Goal: Transaction & Acquisition: Purchase product/service

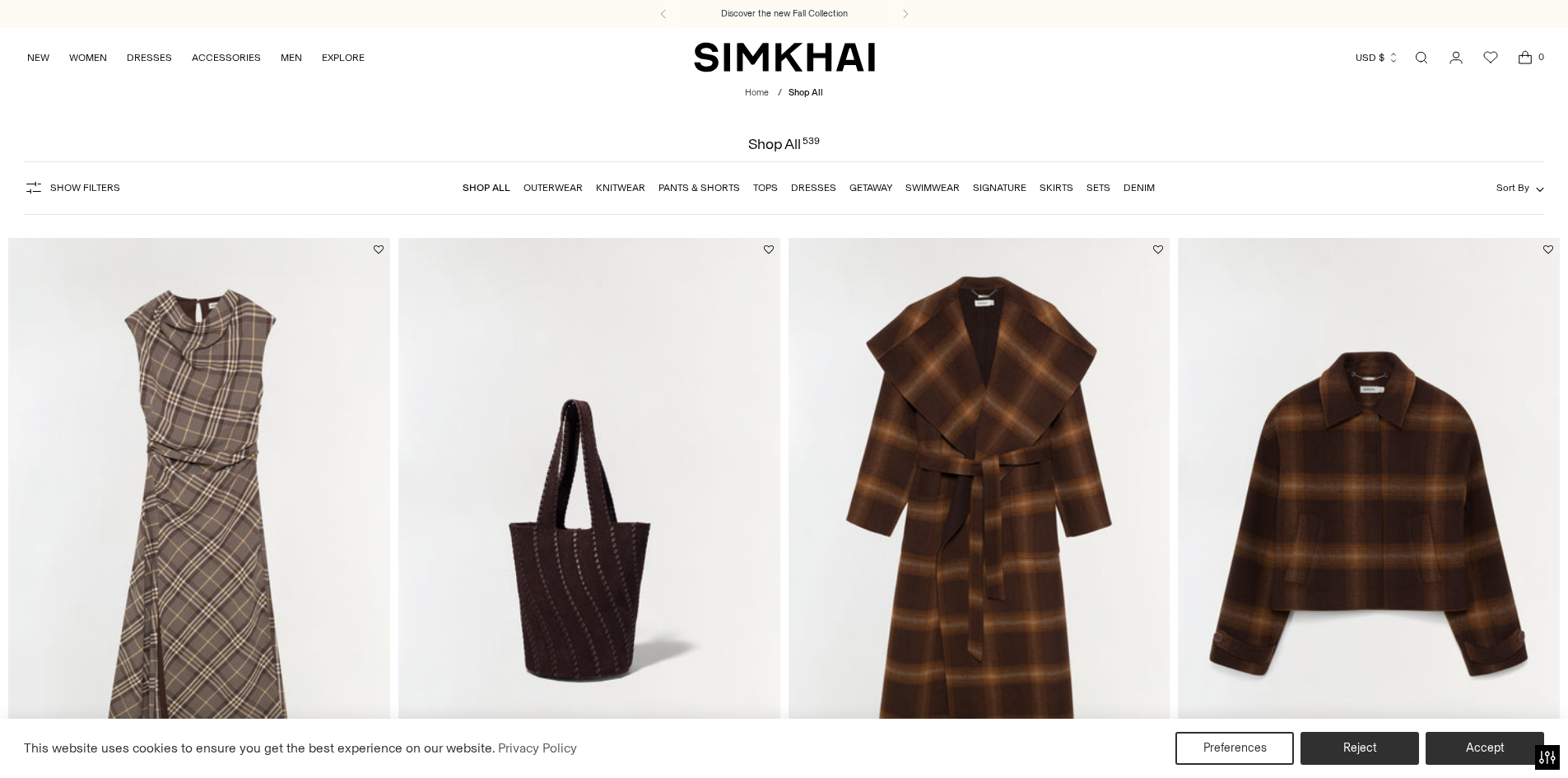
click at [829, 186] on link "Dresses" at bounding box center [814, 188] width 45 height 12
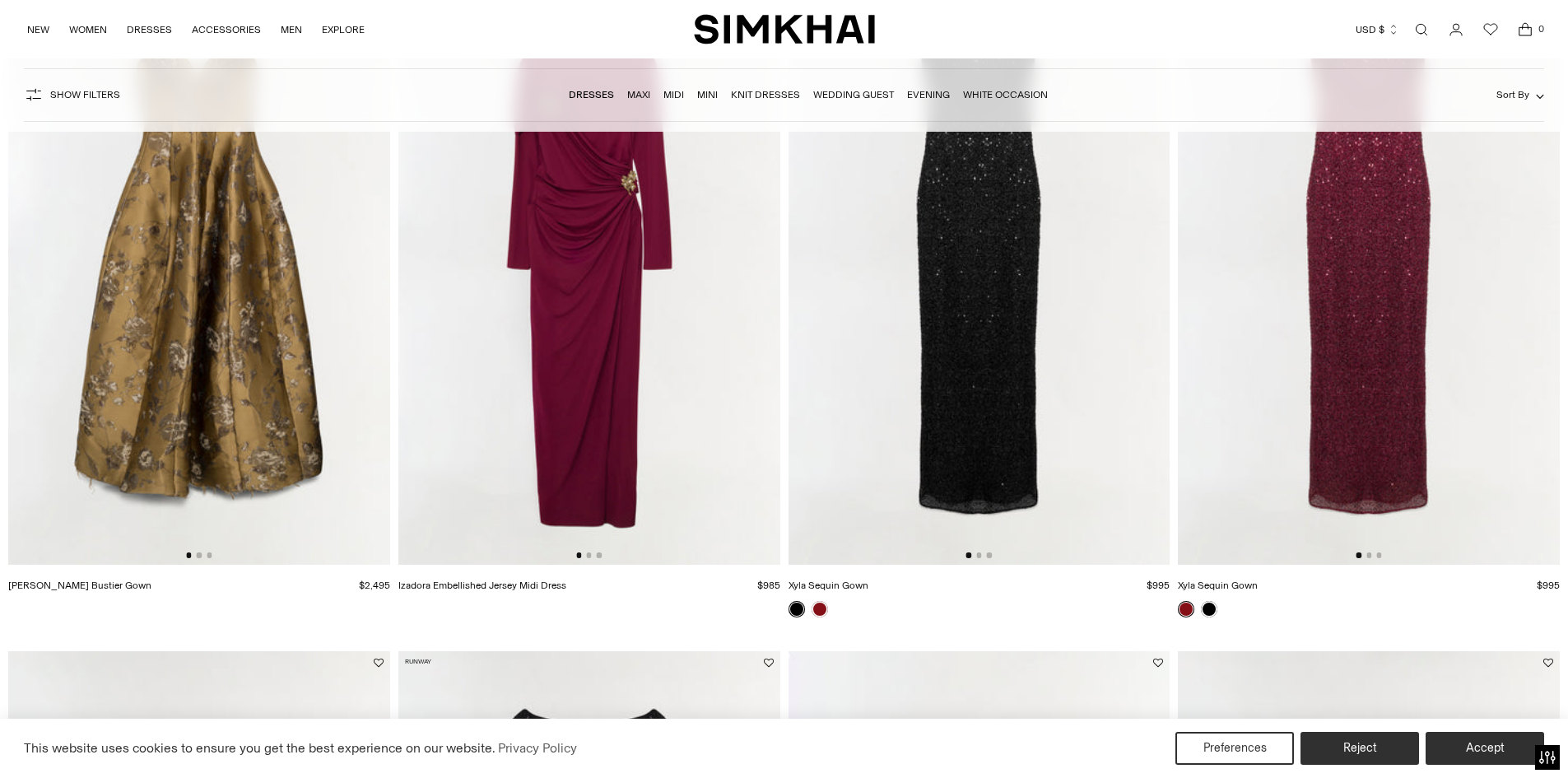
scroll to position [1894, 0]
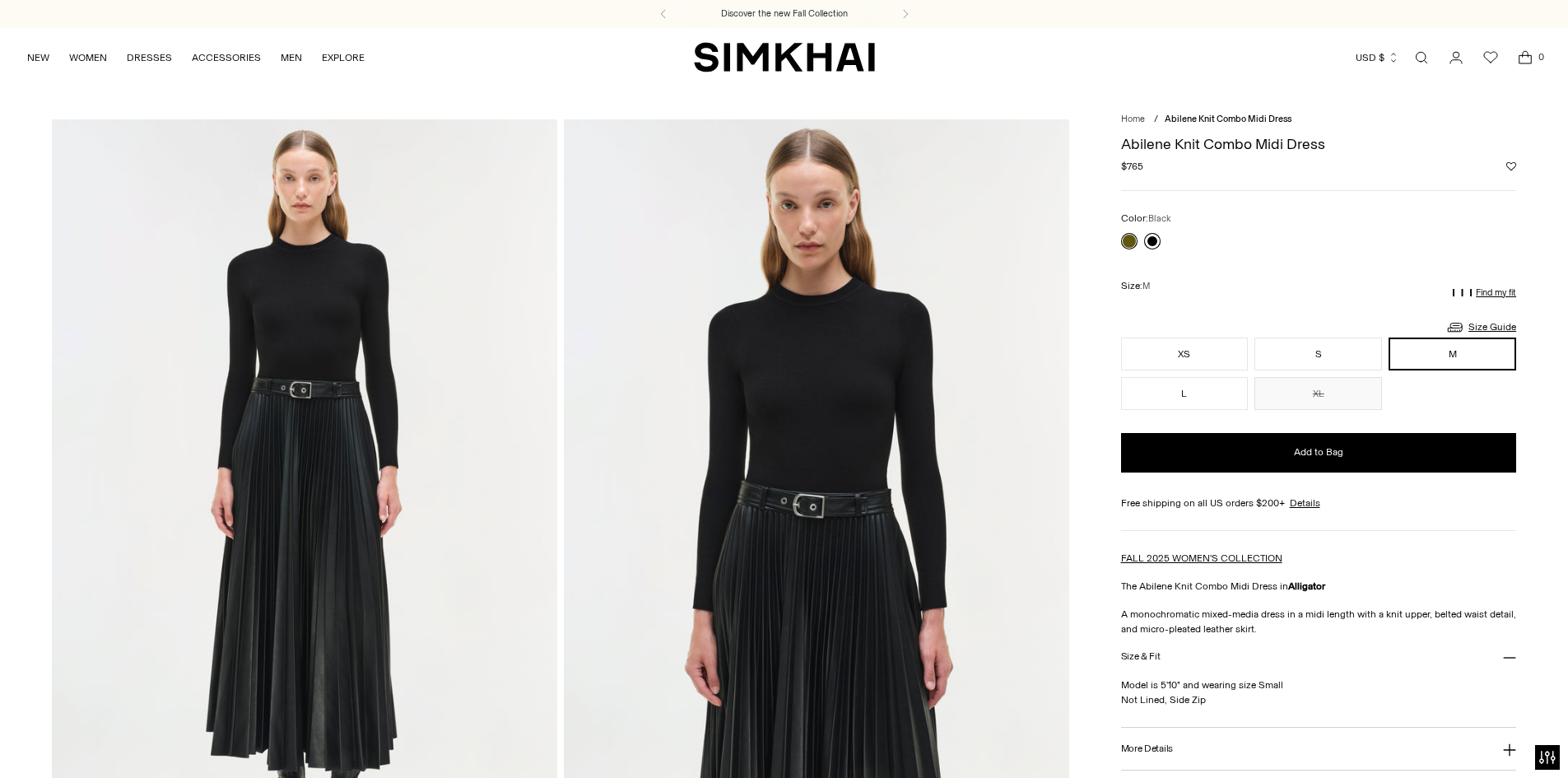
click at [1151, 241] on link at bounding box center [1153, 241] width 17 height 17
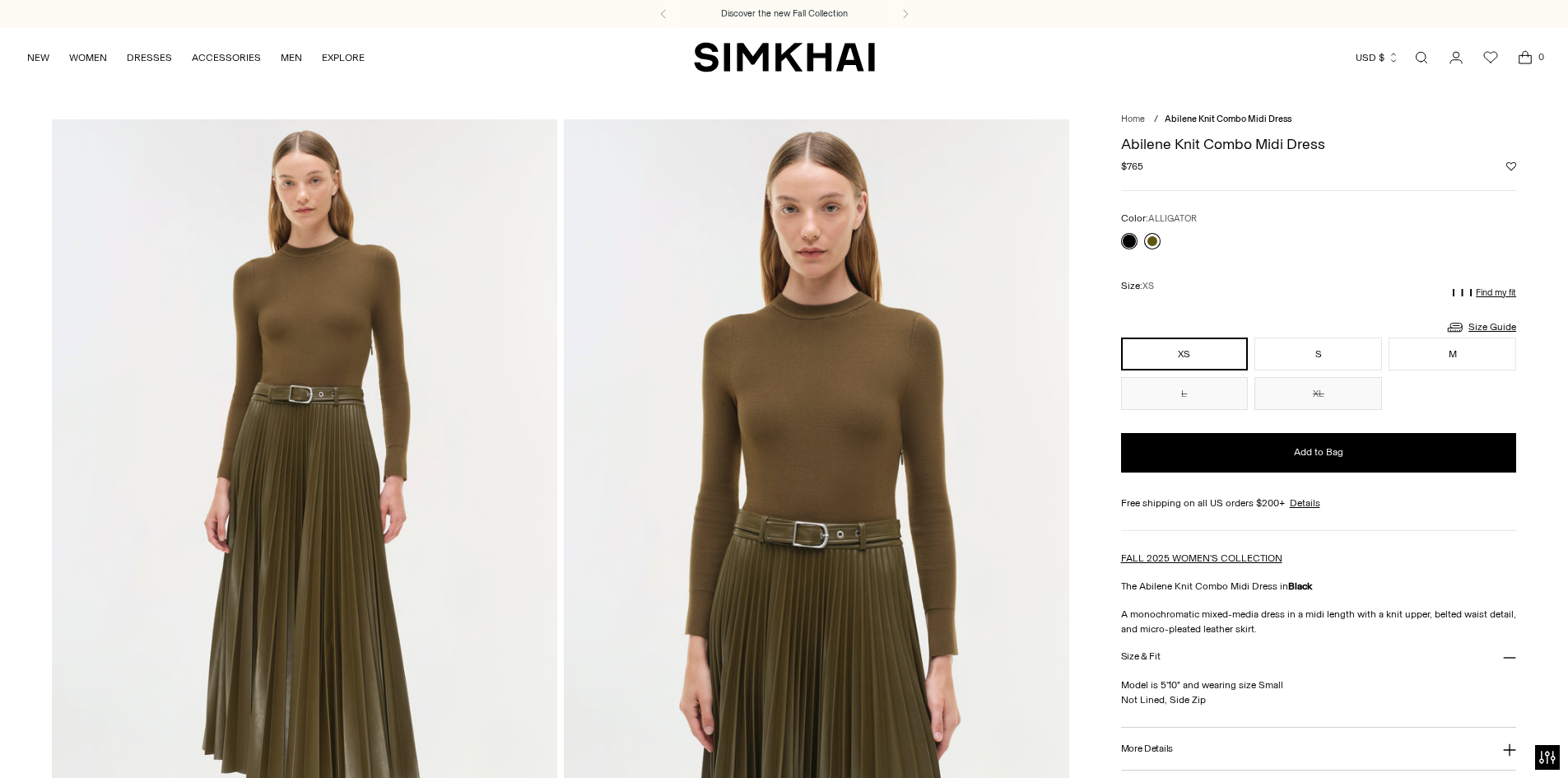
click at [1153, 245] on link at bounding box center [1153, 241] width 17 height 17
